Goal: Find specific page/section: Find specific page/section

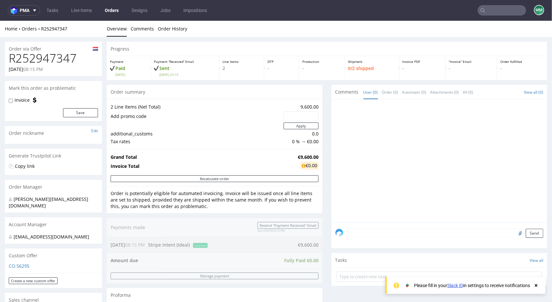
scroll to position [225, 0]
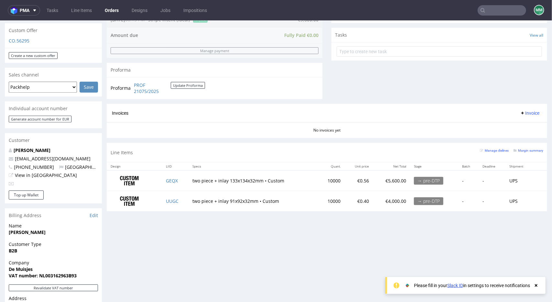
drag, startPoint x: 510, startPoint y: 2, endPoint x: 502, endPoint y: 15, distance: 15.5
click at [502, 15] on input "text" at bounding box center [502, 10] width 49 height 10
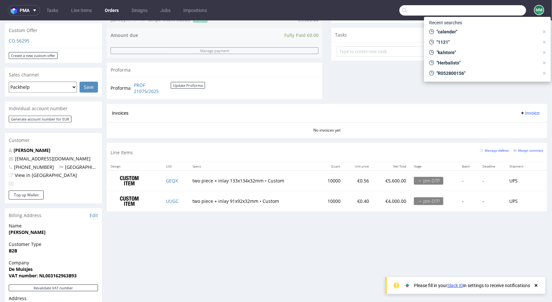
paste input "R404711311"
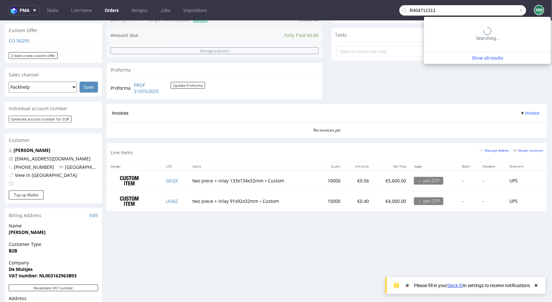
type input "R404711311"
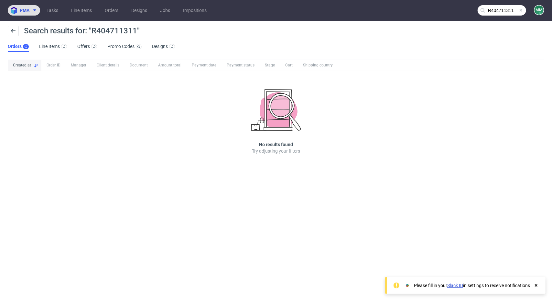
click at [24, 11] on span "pma" at bounding box center [25, 10] width 10 height 5
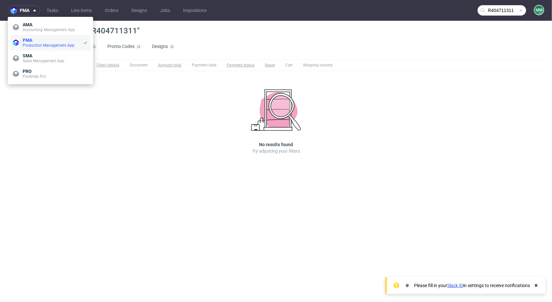
click at [28, 39] on span "PMA" at bounding box center [28, 40] width 10 height 5
click at [173, 98] on div "Created at Order ID Manager Client details Document Amount total Payment date P…" at bounding box center [276, 116] width 552 height 118
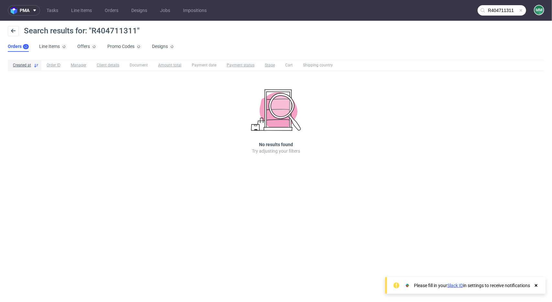
click at [521, 11] on span at bounding box center [521, 10] width 5 height 5
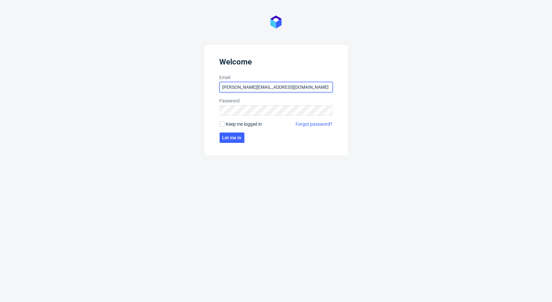
click at [251, 84] on input "[PERSON_NAME][EMAIL_ADDRESS][DOMAIN_NAME]" at bounding box center [276, 87] width 113 height 10
type input "[PERSON_NAME][EMAIL_ADDRESS][DOMAIN_NAME]"
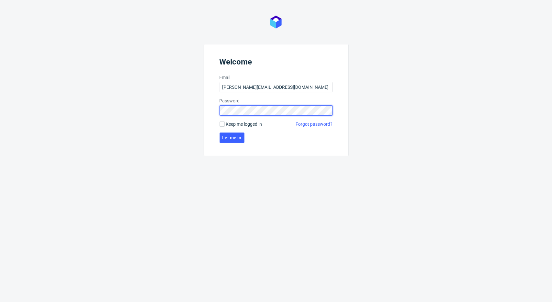
click at [155, 115] on div "Welcome Email [PERSON_NAME][EMAIL_ADDRESS][DOMAIN_NAME] Password Keep me logged…" at bounding box center [276, 151] width 552 height 302
click button "Let me in" at bounding box center [232, 137] width 25 height 10
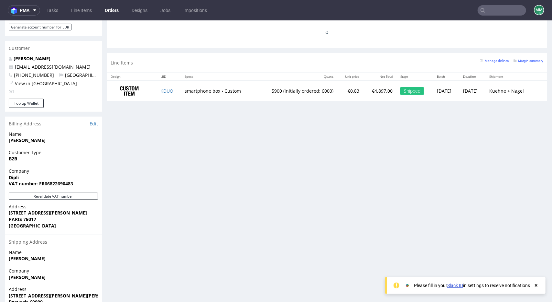
scroll to position [352, 0]
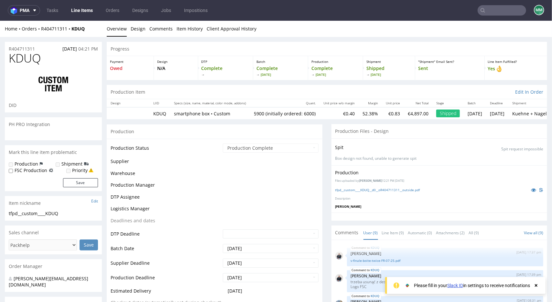
scroll to position [91, 0]
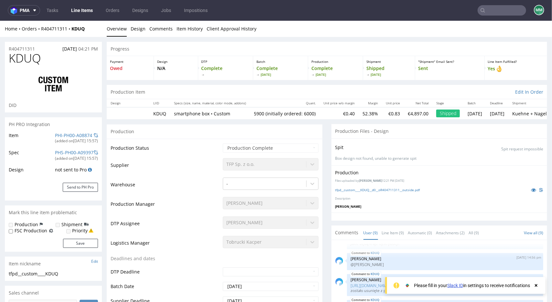
select select "in_progress"
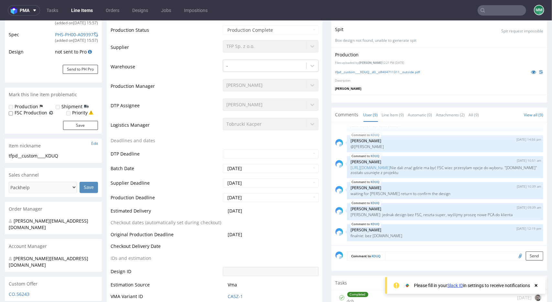
scroll to position [65, 0]
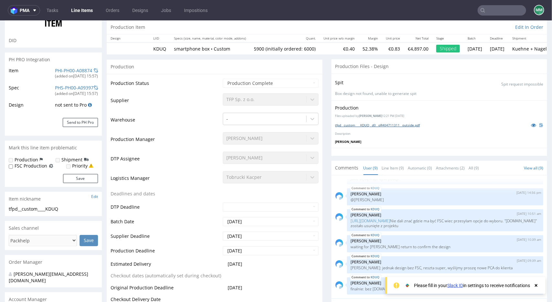
click at [367, 126] on link "tfpd__custom____KDUQ__d0__oR404711311__outside.pdf" at bounding box center [378, 124] width 85 height 5
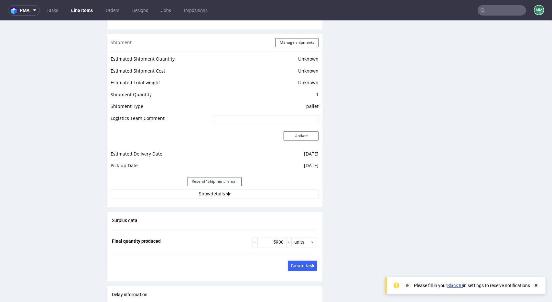
scroll to position [853, 0]
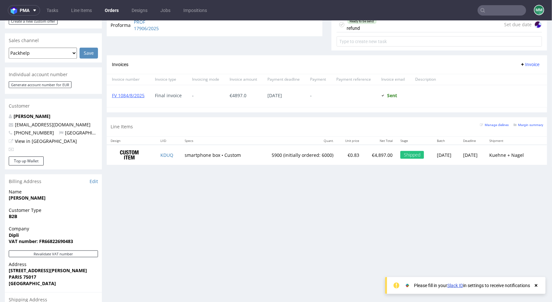
scroll to position [324, 0]
